Goal: Check status: Check status

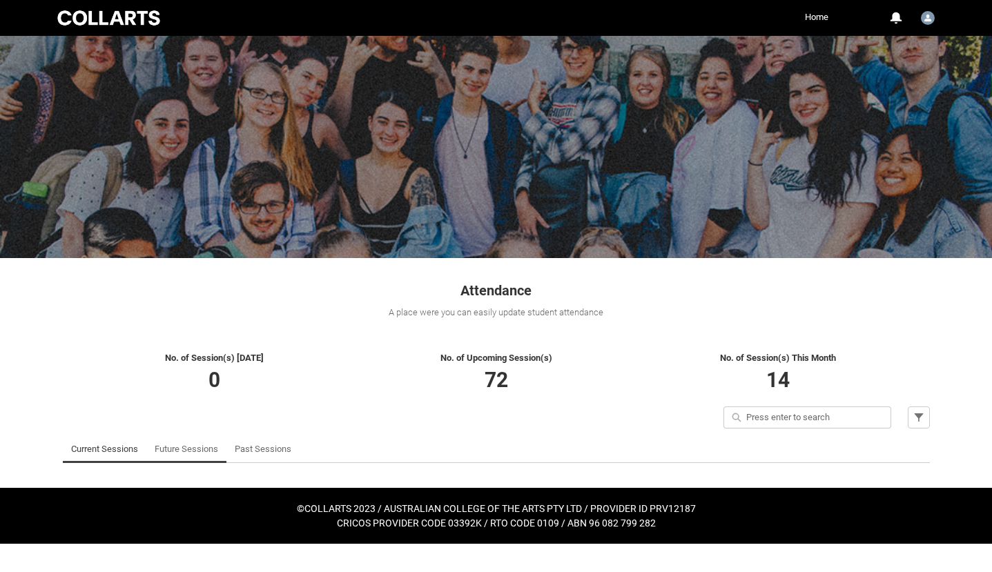
click at [190, 448] on link "Future Sessions" at bounding box center [187, 450] width 64 height 28
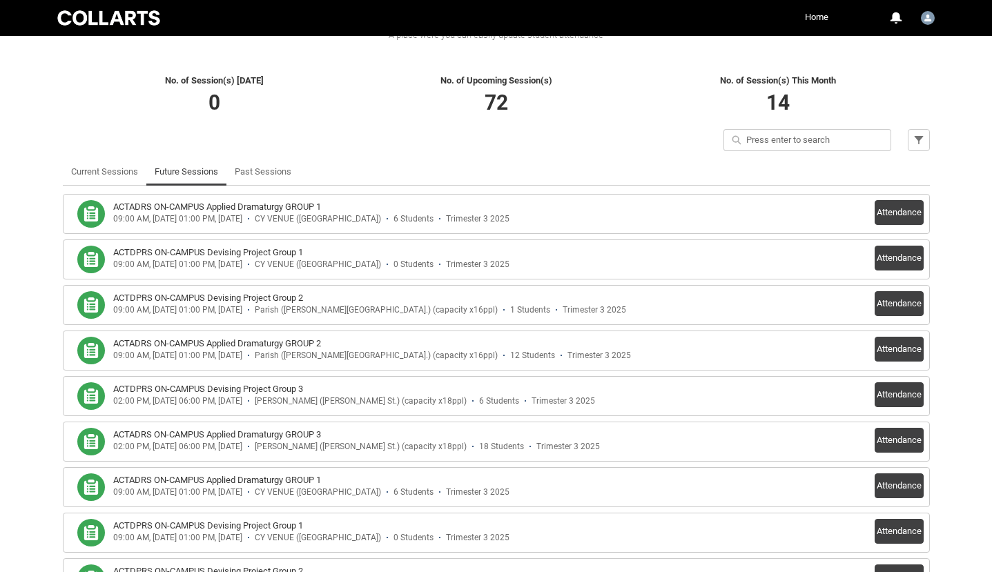
scroll to position [293, 0]
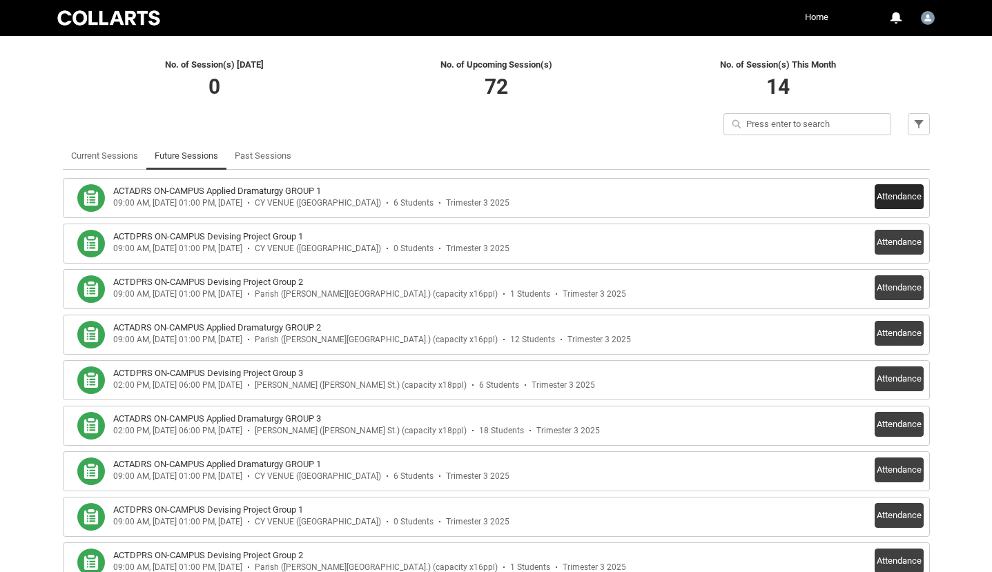
click at [907, 192] on button "Attendance" at bounding box center [899, 196] width 49 height 25
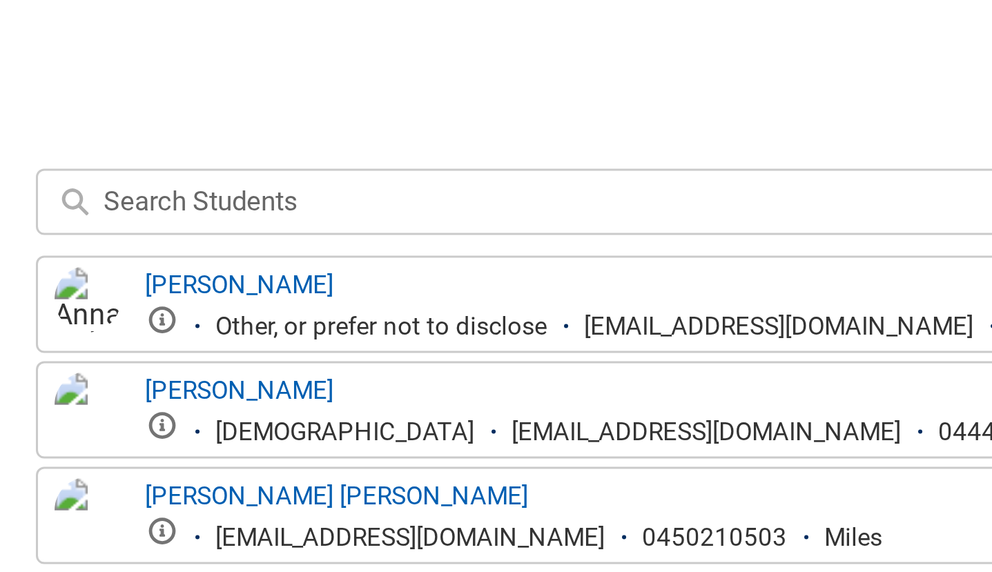
scroll to position [317, 0]
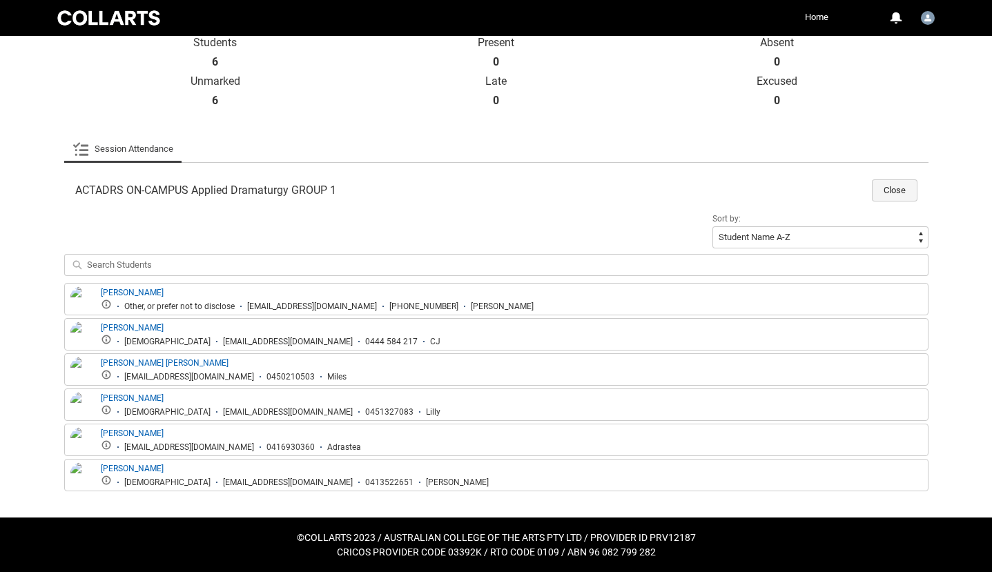
click at [909, 189] on button "Close" at bounding box center [895, 190] width 46 height 22
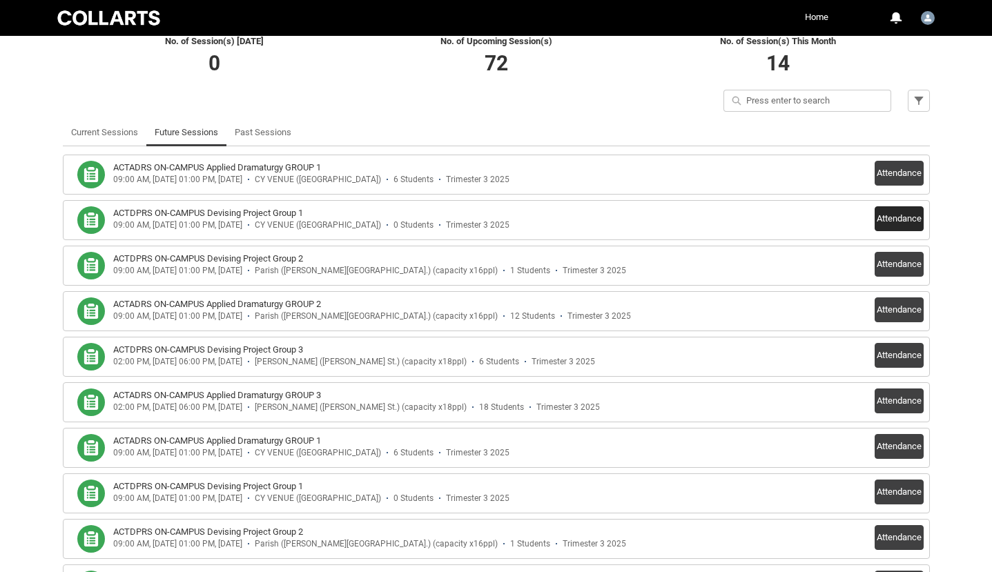
click at [890, 214] on button "Attendance" at bounding box center [899, 218] width 49 height 25
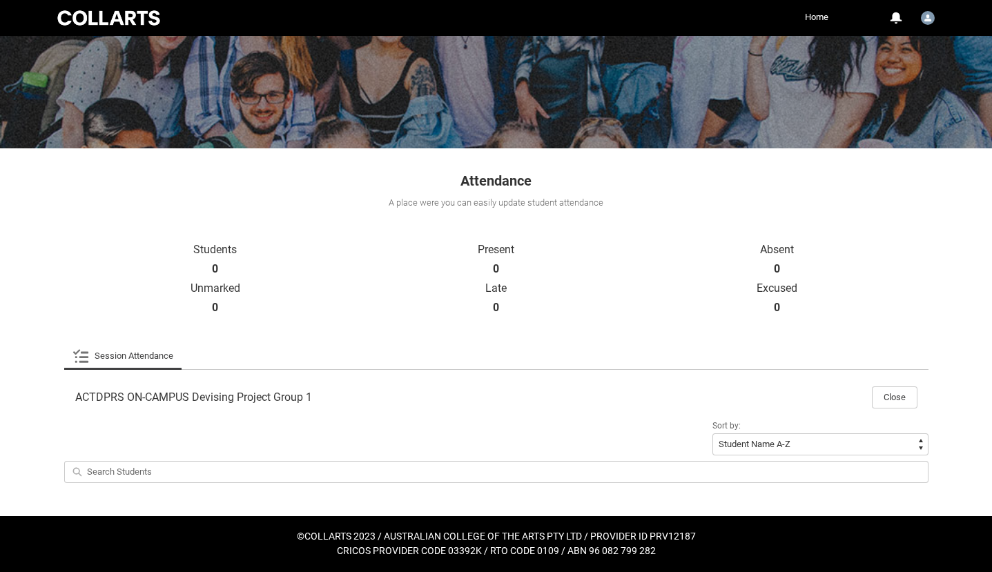
scroll to position [108, 0]
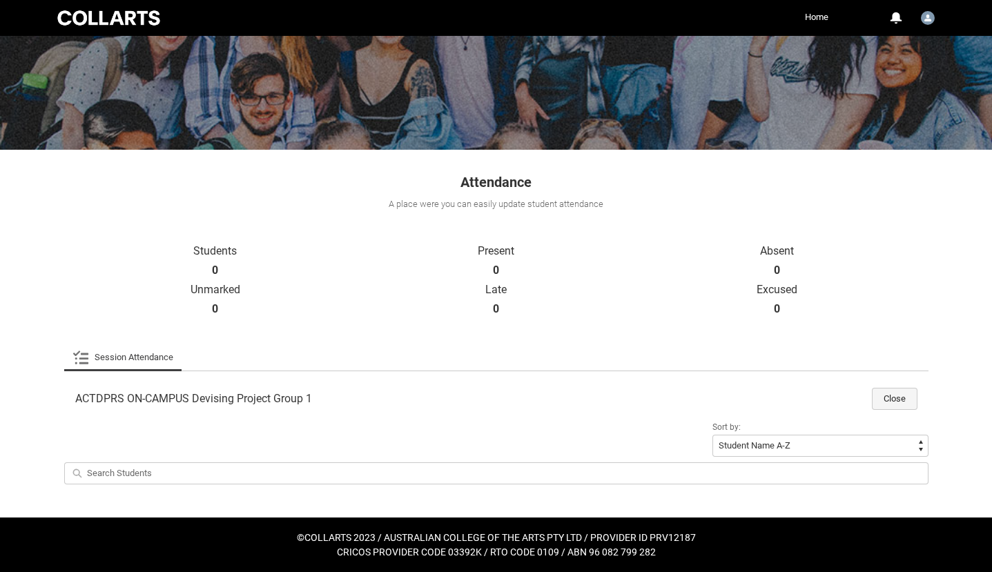
click at [899, 398] on button "Close" at bounding box center [895, 399] width 46 height 22
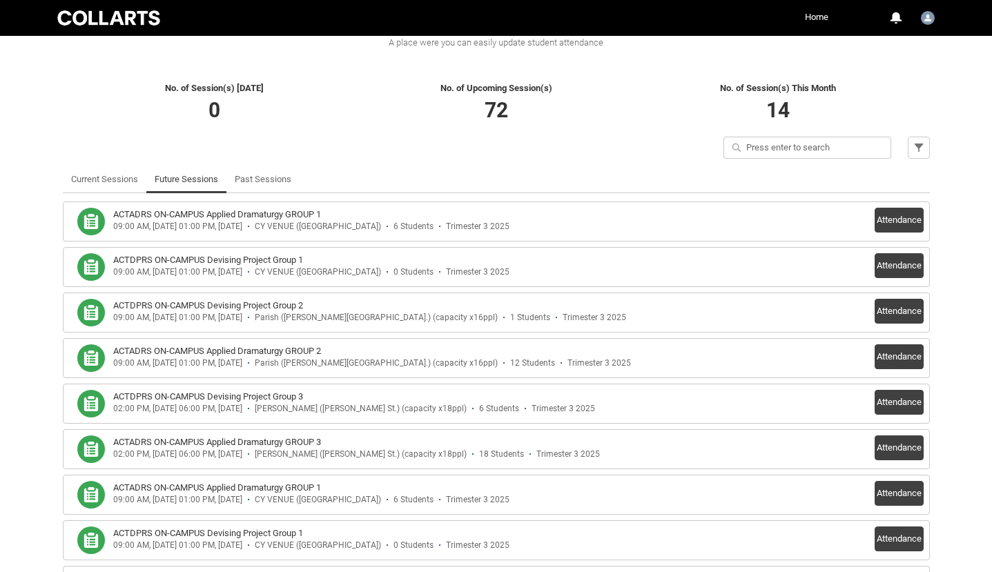
scroll to position [294, 0]
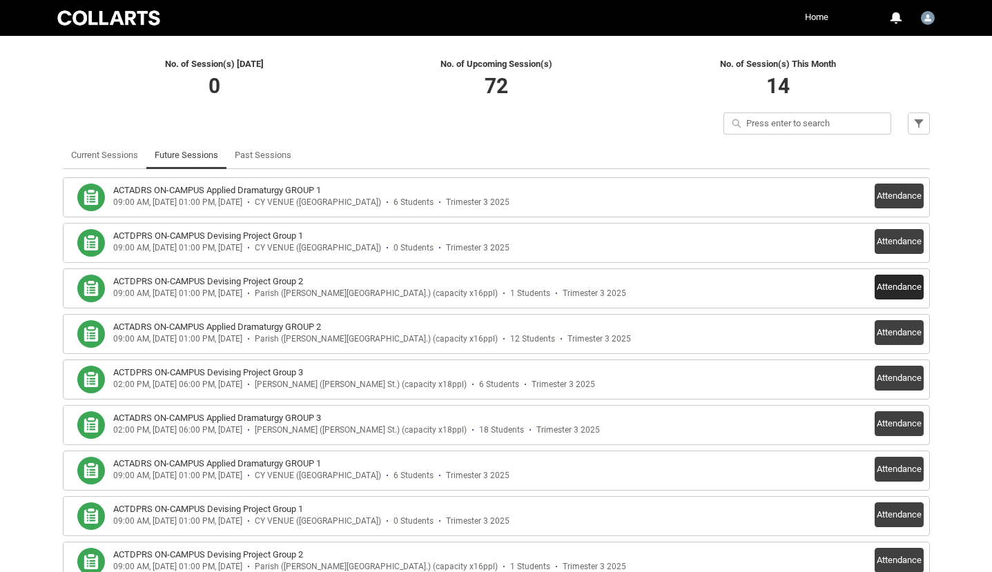
click at [896, 286] on button "Attendance" at bounding box center [899, 287] width 49 height 25
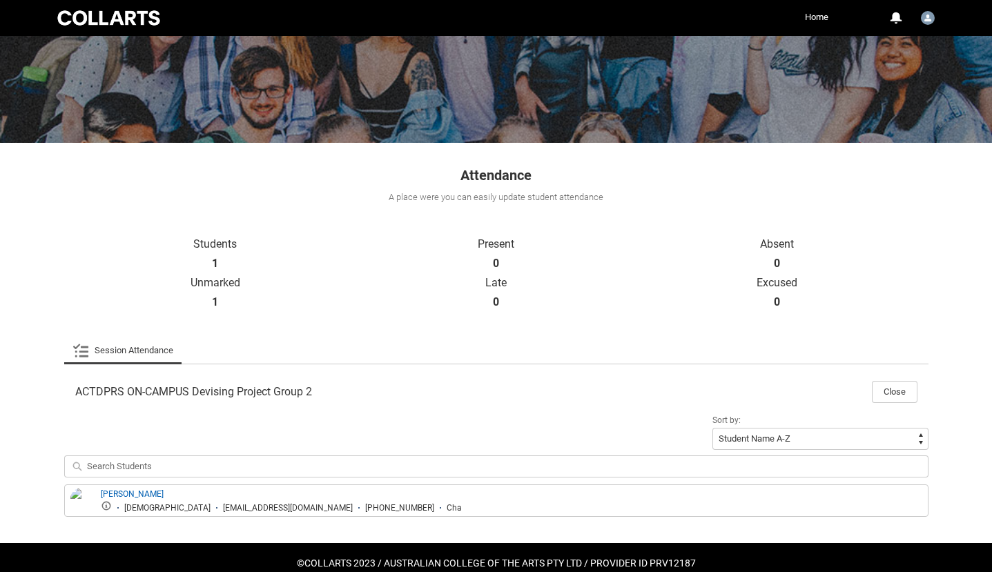
scroll to position [117, 0]
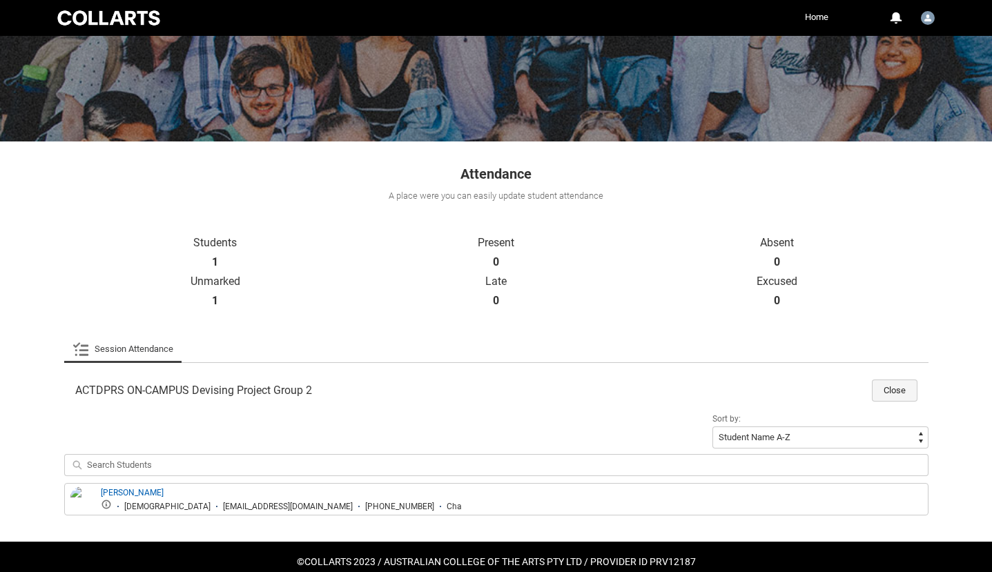
click at [898, 389] on button "Close" at bounding box center [895, 391] width 46 height 22
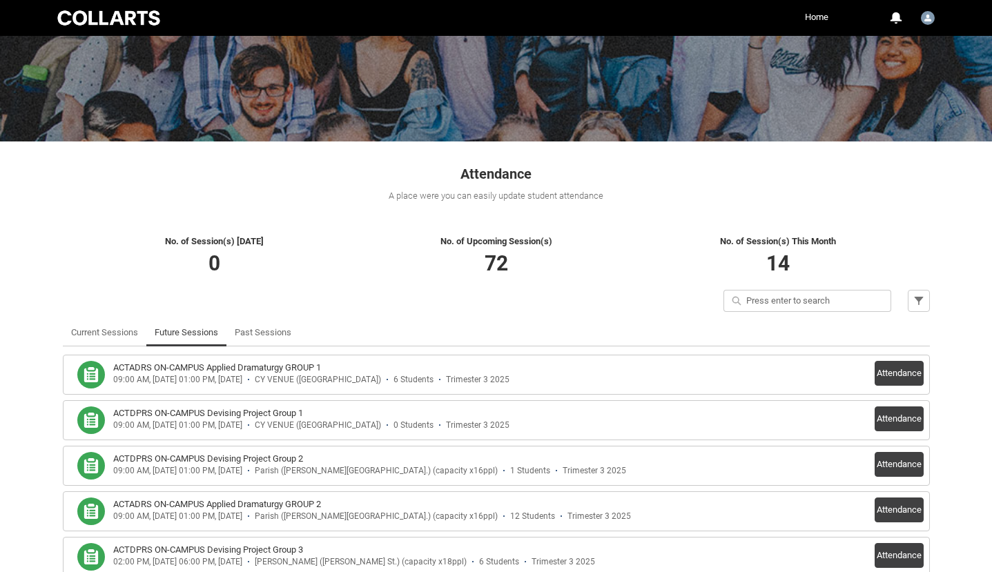
scroll to position [289, 0]
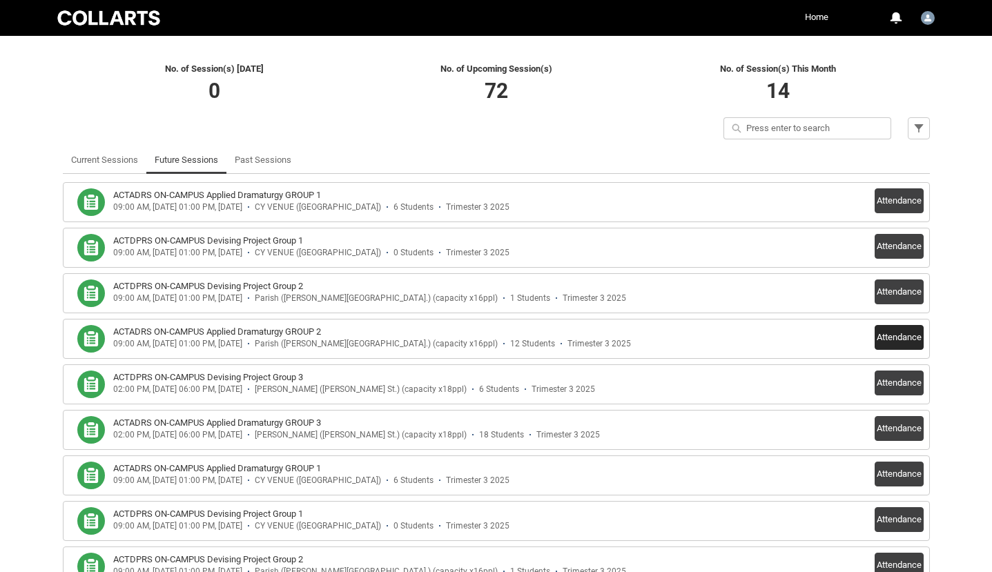
click at [890, 336] on button "Attendance" at bounding box center [899, 337] width 49 height 25
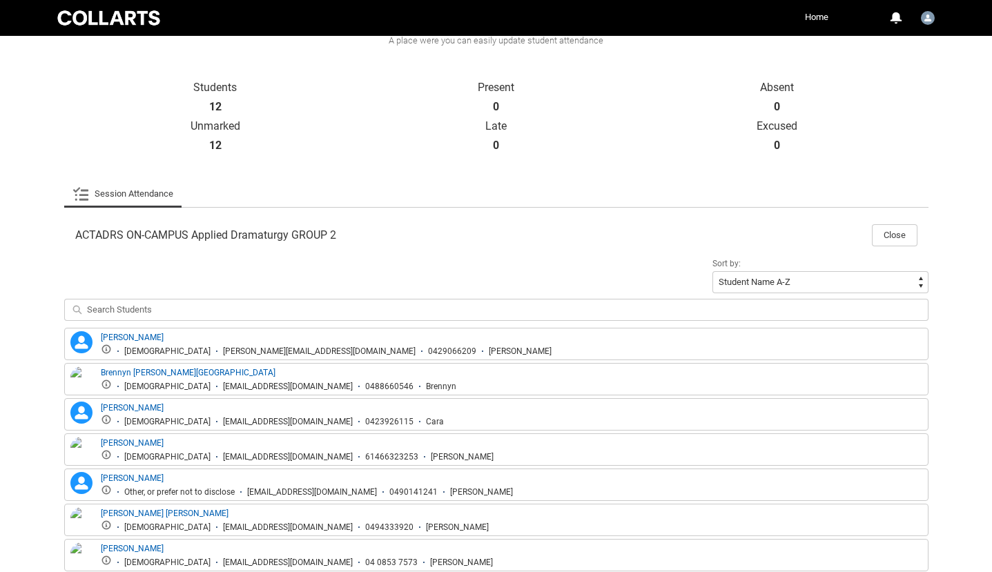
scroll to position [233, 0]
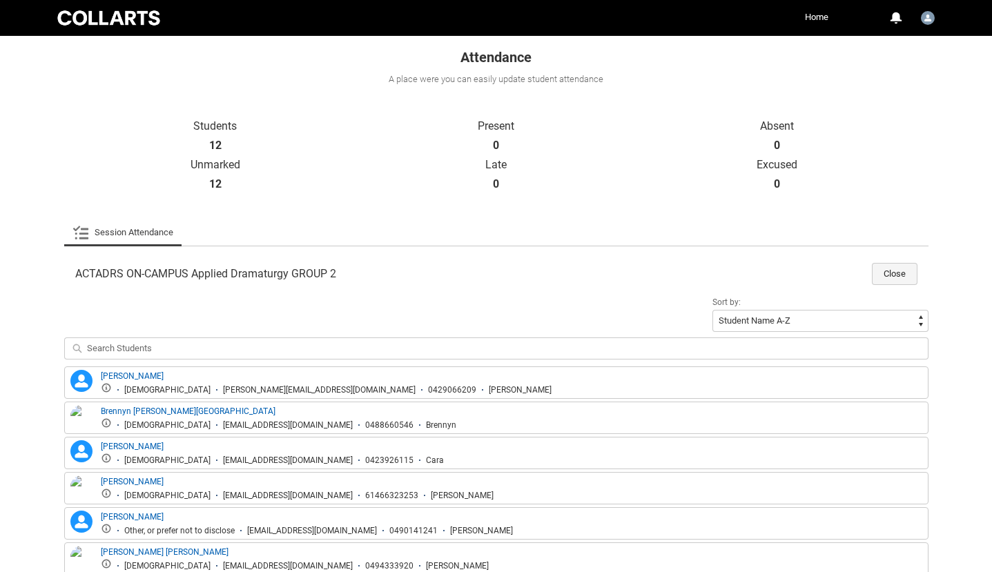
click at [893, 272] on button "Close" at bounding box center [895, 274] width 46 height 22
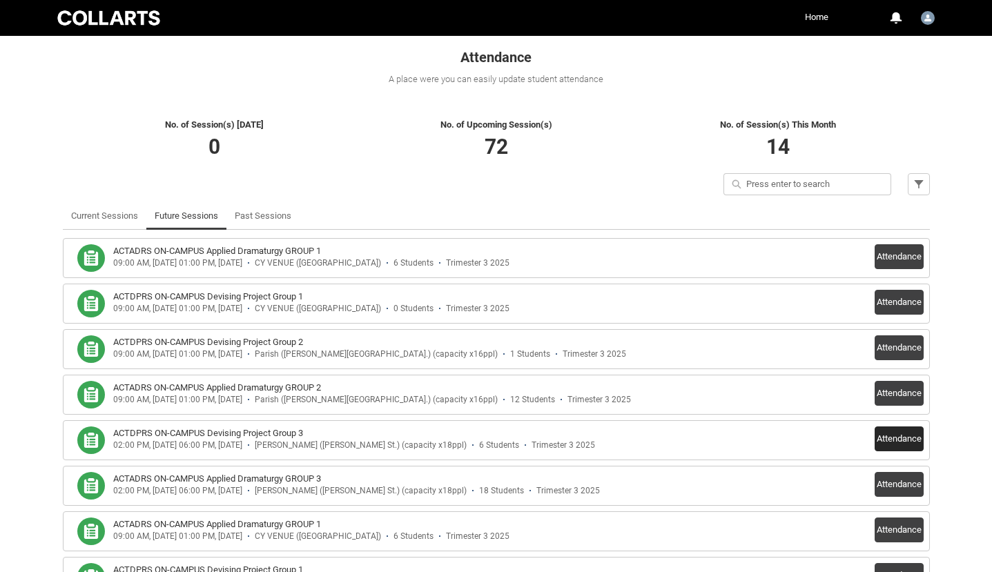
click at [886, 436] on button "Attendance" at bounding box center [899, 439] width 49 height 25
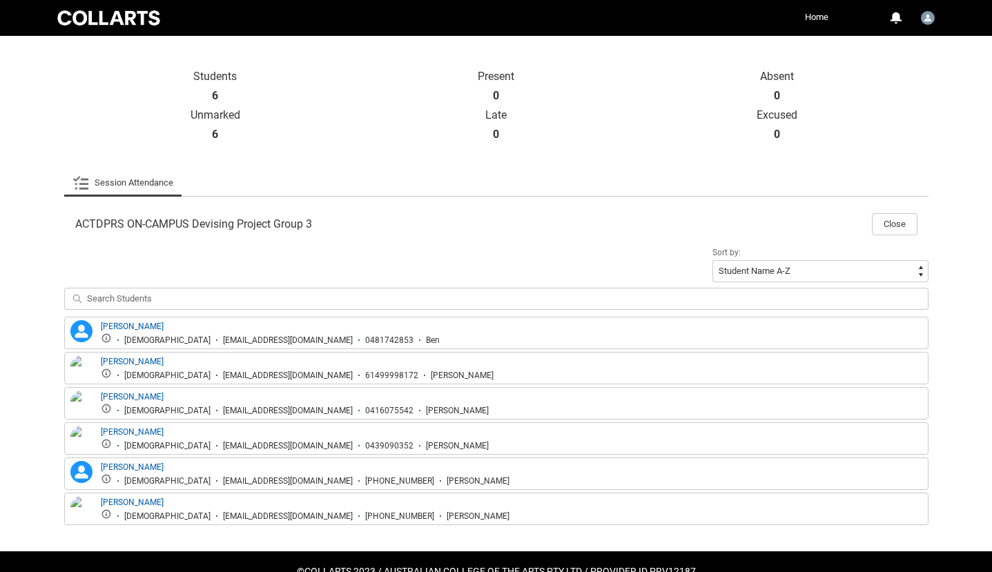
scroll to position [285, 0]
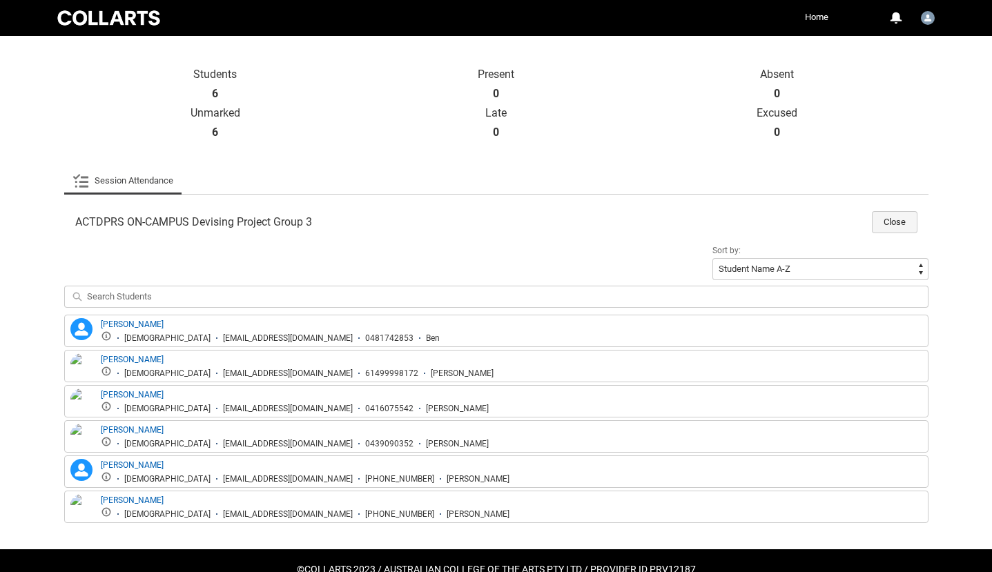
click at [904, 222] on button "Close" at bounding box center [895, 222] width 46 height 22
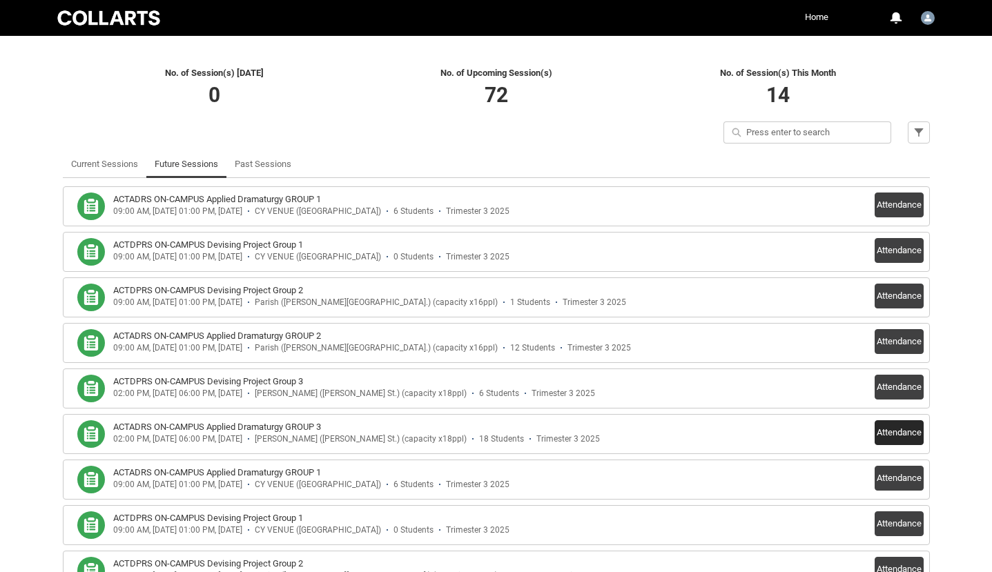
click at [890, 434] on button "Attendance" at bounding box center [899, 432] width 49 height 25
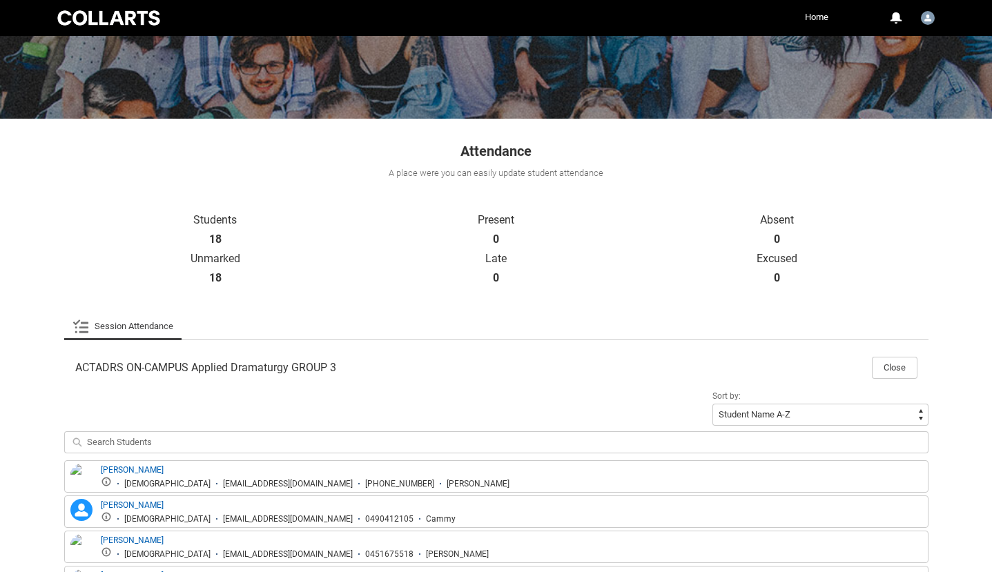
scroll to position [138, 0]
